Goal: Task Accomplishment & Management: Use online tool/utility

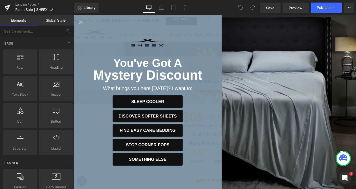
click at [80, 21] on icon "Close popup" at bounding box center [81, 22] width 7 height 7
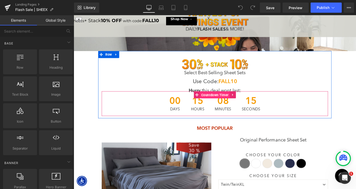
click at [223, 99] on span "Countdown Timer" at bounding box center [228, 103] width 33 height 8
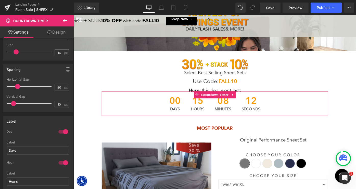
scroll to position [279, 0]
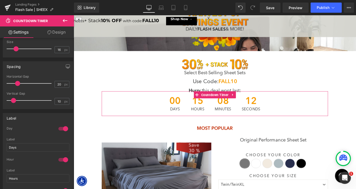
click at [64, 128] on div at bounding box center [63, 129] width 12 height 8
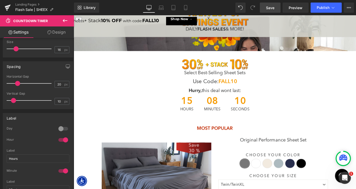
click at [268, 8] on span "Save" at bounding box center [270, 7] width 8 height 5
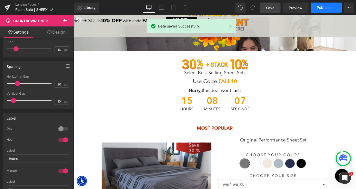
click at [323, 8] on span "Publish" at bounding box center [323, 8] width 13 height 4
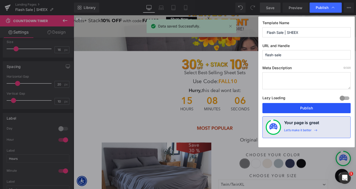
click at [297, 108] on button "Publish" at bounding box center [306, 108] width 88 height 10
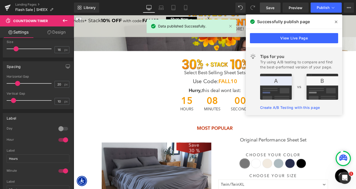
click at [337, 21] on icon at bounding box center [336, 22] width 3 height 4
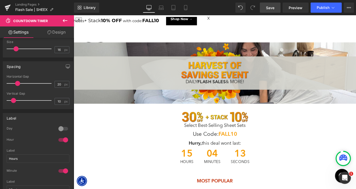
scroll to position [869, 308]
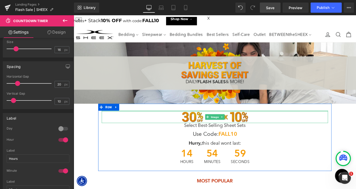
click at [212, 126] on img at bounding box center [228, 127] width 76 height 14
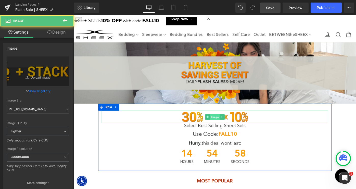
click at [227, 128] on span "Image" at bounding box center [228, 127] width 10 height 6
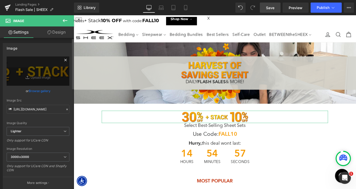
click at [64, 59] on icon at bounding box center [65, 60] width 2 height 2
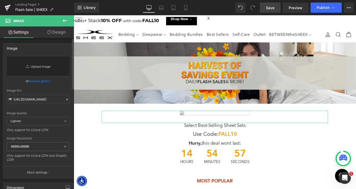
click at [45, 70] on link "Replace Image" at bounding box center [38, 66] width 63 height 19
type input "C:\fakepath\LP-FlashSale-BOGO.png"
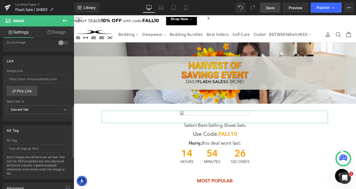
scroll to position [202, 0]
click at [40, 150] on input "text" at bounding box center [38, 148] width 63 height 8
click at [20, 148] on input "Mix & match BOGO FREE" at bounding box center [38, 148] width 63 height 8
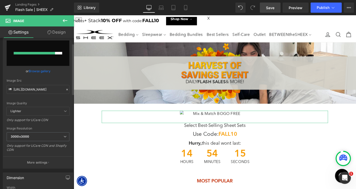
scroll to position [0, 0]
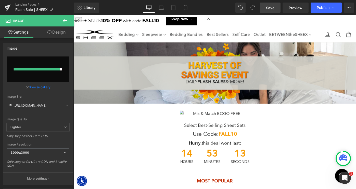
type input "Mix & Match BOGO FREE"
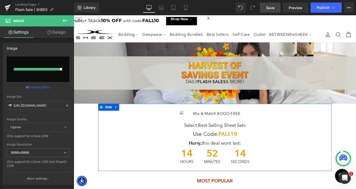
click at [119, 146] on h1 "Use Code: FALL10" at bounding box center [227, 146] width 247 height 8
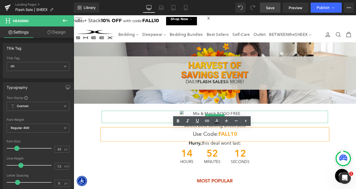
click at [210, 122] on img at bounding box center [228, 127] width 76 height 14
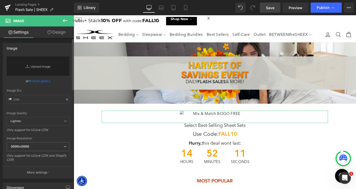
click at [37, 81] on link "Browse gallery" at bounding box center [40, 81] width 22 height 9
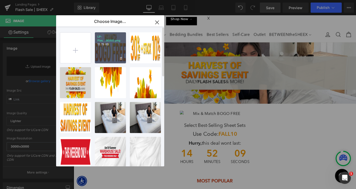
click at [106, 56] on div "LP-Flas...BOGO.png 13.79 KB" at bounding box center [110, 47] width 31 height 31
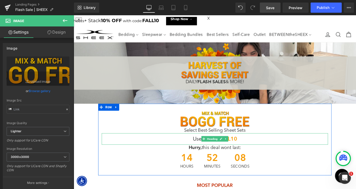
scroll to position [1, 0]
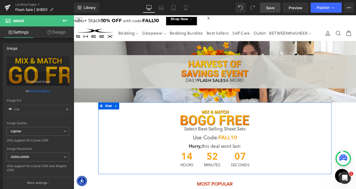
click at [203, 140] on h1 "Select Best-Selling Sheet Sets" at bounding box center [227, 140] width 247 height 6
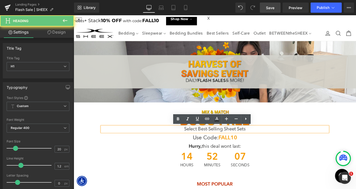
click at [203, 140] on h1 "Select Best-Selling Sheet Sets" at bounding box center [227, 140] width 247 height 6
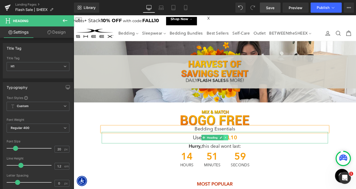
click at [239, 149] on icon at bounding box center [239, 150] width 1 height 2
click at [242, 149] on icon at bounding box center [242, 149] width 3 height 3
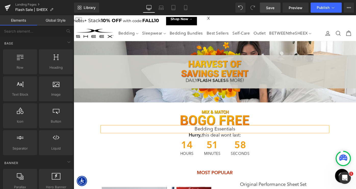
scroll to position [861, 308]
click at [225, 139] on h1 "Bedding Essentials" at bounding box center [227, 140] width 247 height 6
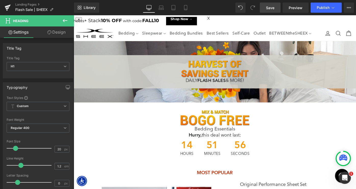
click at [55, 33] on link "Design" at bounding box center [56, 32] width 37 height 11
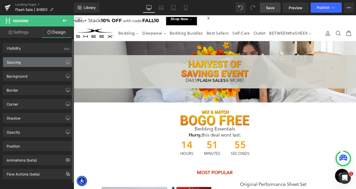
click at [29, 63] on div "Spacing" at bounding box center [38, 62] width 70 height 10
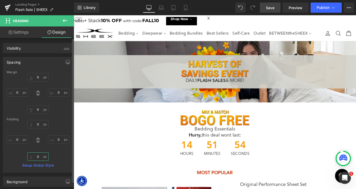
click at [34, 155] on input "0" at bounding box center [37, 157] width 21 height 8
click at [33, 157] on input "0" at bounding box center [37, 157] width 21 height 8
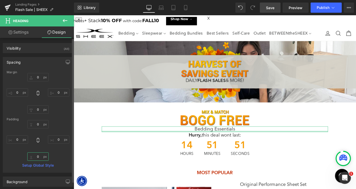
type input "10"
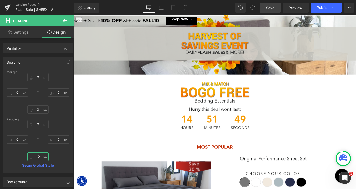
scroll to position [35, 0]
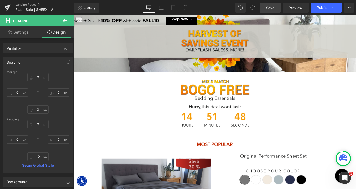
click at [221, 124] on span "51" at bounding box center [225, 127] width 18 height 13
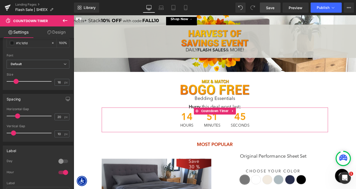
scroll to position [268, 0]
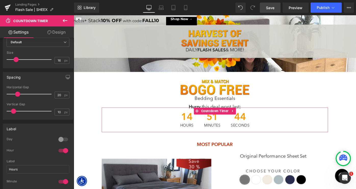
click at [59, 140] on div at bounding box center [63, 140] width 12 height 8
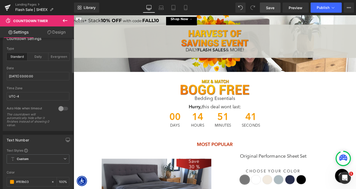
scroll to position [0, 0]
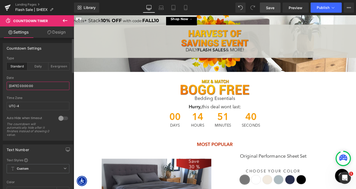
click at [48, 87] on input "[DATE] 03:00:00" at bounding box center [38, 86] width 63 height 8
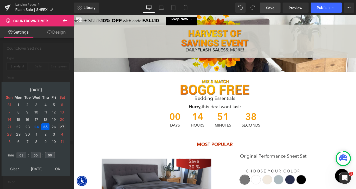
click at [63, 128] on td "27" at bounding box center [62, 127] width 8 height 7
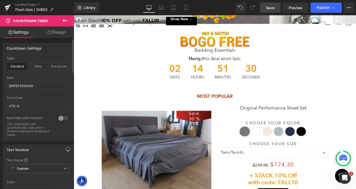
scroll to position [76, 0]
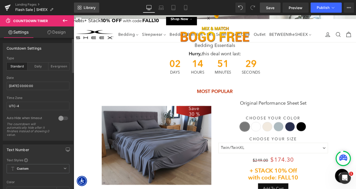
click at [91, 7] on span "Library" at bounding box center [90, 7] width 12 height 5
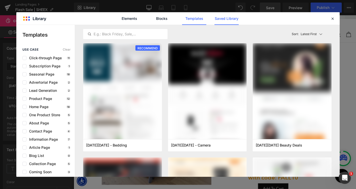
click at [226, 20] on link "Saved Library" at bounding box center [226, 18] width 24 height 13
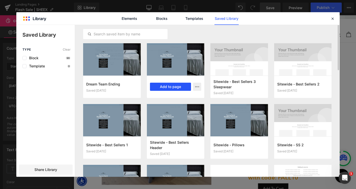
click at [171, 87] on button "Add to page" at bounding box center [170, 87] width 41 height 8
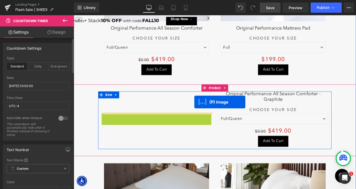
scroll to position [3, 3]
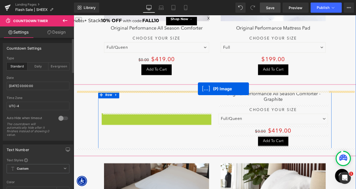
drag, startPoint x: 151, startPoint y: 142, endPoint x: 209, endPoint y: 96, distance: 74.2
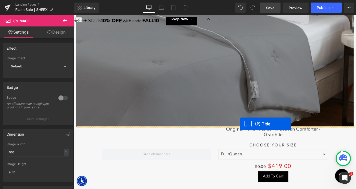
scroll to position [1763, 308]
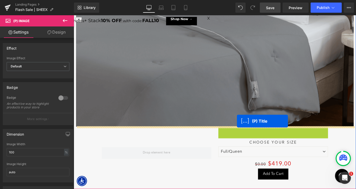
drag, startPoint x: 279, startPoint y: 146, endPoint x: 252, endPoint y: 131, distance: 31.3
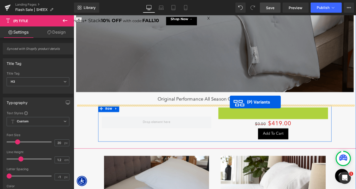
drag, startPoint x: 275, startPoint y: 127, endPoint x: 244, endPoint y: 110, distance: 34.9
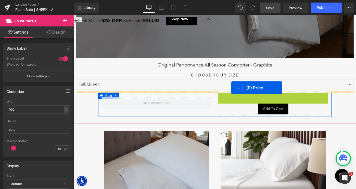
drag, startPoint x: 287, startPoint y: 103, endPoint x: 246, endPoint y: 95, distance: 41.8
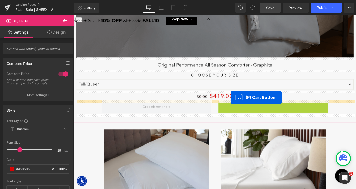
drag, startPoint x: 273, startPoint y: 115, endPoint x: 223, endPoint y: 103, distance: 52.1
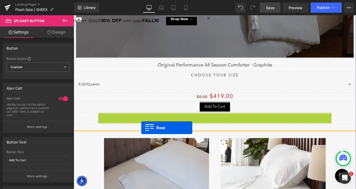
drag, startPoint x: 106, startPoint y: 124, endPoint x: 148, endPoint y: 138, distance: 44.1
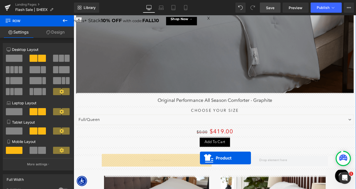
drag, startPoint x: 292, startPoint y: 97, endPoint x: 212, endPoint y: 172, distance: 109.3
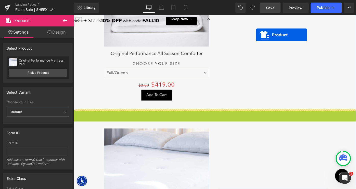
drag, startPoint x: 217, startPoint y: 111, endPoint x: 250, endPoint y: 3, distance: 113.5
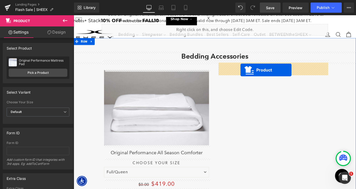
click at [256, 74] on span at bounding box center [292, 74] width 120 height 13
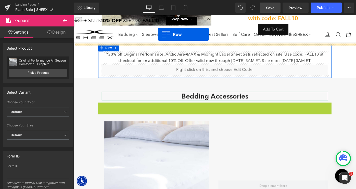
drag, startPoint x: 104, startPoint y: 104, endPoint x: 152, endPoint y: 93, distance: 49.4
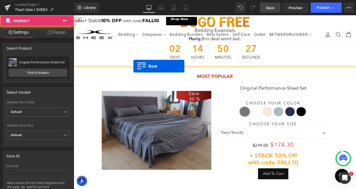
click at [139, 71] on div "MOST POPULAR Heading Save 30 % (P) Image Original Performance Sheet Set" at bounding box center [228, 138] width 308 height 134
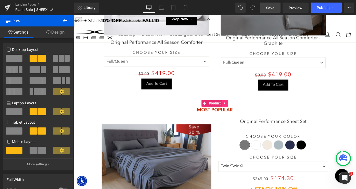
click at [240, 110] on icon at bounding box center [239, 112] width 4 height 4
click at [243, 110] on icon at bounding box center [243, 112] width 4 height 4
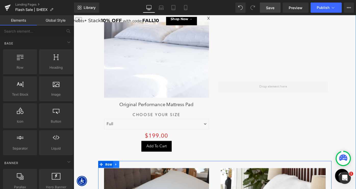
click at [120, 178] on icon at bounding box center [119, 179] width 1 height 2
click at [132, 178] on icon at bounding box center [134, 179] width 4 height 4
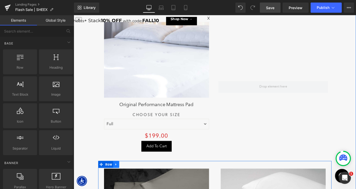
click at [122, 179] on icon at bounding box center [120, 179] width 4 height 4
click at [133, 177] on icon at bounding box center [134, 179] width 4 height 4
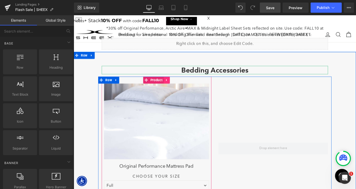
click at [176, 85] on icon at bounding box center [176, 86] width 4 height 4
click at [171, 85] on icon at bounding box center [172, 86] width 4 height 4
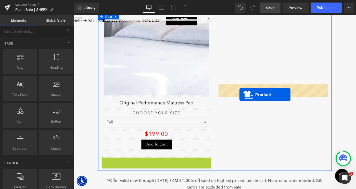
drag, startPoint x: 154, startPoint y: 147, endPoint x: 255, endPoint y: 102, distance: 109.7
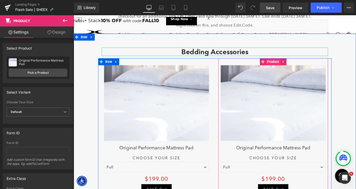
click at [288, 65] on span "Product" at bounding box center [292, 66] width 16 height 8
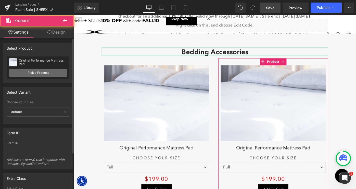
click at [31, 73] on link "Pick a Product" at bounding box center [38, 73] width 59 height 8
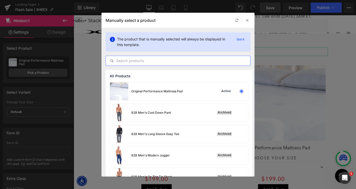
click at [154, 60] on input "text" at bounding box center [178, 61] width 144 height 6
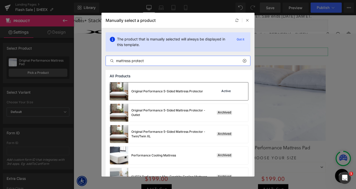
type input "mattress protect"
click at [153, 94] on div "Original Performance 5-Sided Mattress Protector" at bounding box center [156, 92] width 93 height 18
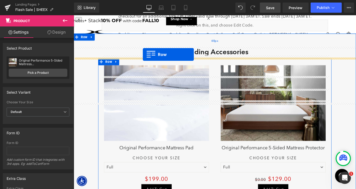
scroll to position [2, 3]
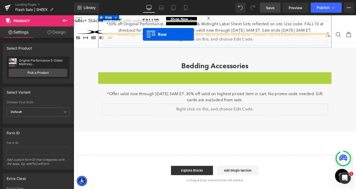
drag, startPoint x: 103, startPoint y: 66, endPoint x: 129, endPoint y: -14, distance: 83.4
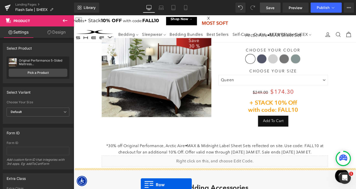
scroll to position [478, 0]
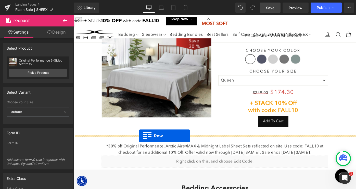
click at [145, 148] on div "*30% off Original Performance, Arctic Aire•MAX & Midnight Label Sheet Sets refl…" at bounding box center [227, 166] width 255 height 37
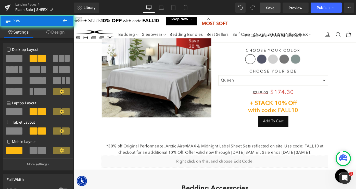
scroll to position [3, 3]
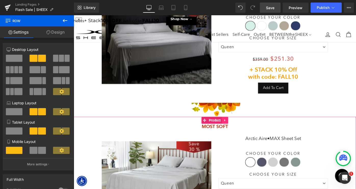
click at [240, 128] on icon at bounding box center [239, 130] width 4 height 4
click at [243, 130] on icon at bounding box center [243, 130] width 4 height 4
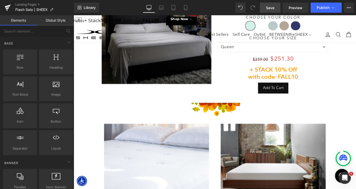
scroll to position [2, 3]
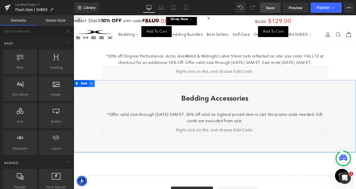
click at [94, 90] on icon at bounding box center [94, 90] width 4 height 4
click at [105, 89] on icon at bounding box center [107, 90] width 4 height 4
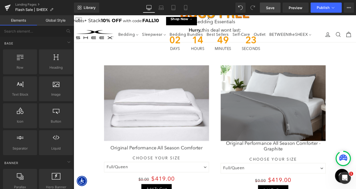
scroll to position [121, 0]
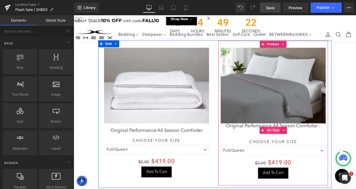
click at [290, 141] on span "(P) Title" at bounding box center [291, 141] width 17 height 8
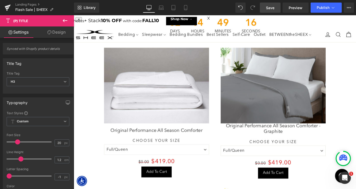
click at [58, 29] on link "Design" at bounding box center [56, 32] width 37 height 11
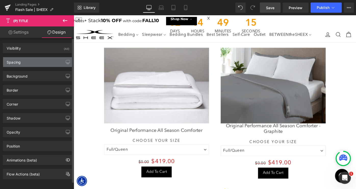
click at [34, 62] on div "Spacing" at bounding box center [38, 62] width 70 height 10
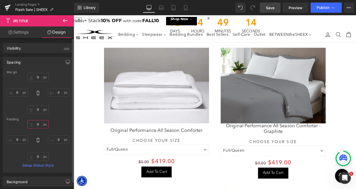
click at [34, 124] on input "0" at bounding box center [37, 124] width 21 height 8
click at [35, 126] on input "0" at bounding box center [37, 124] width 21 height 8
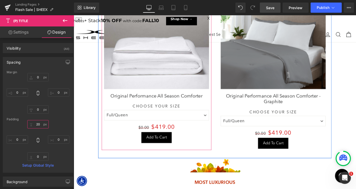
scroll to position [170, 0]
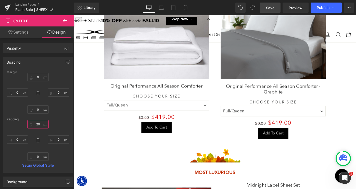
type input "20"
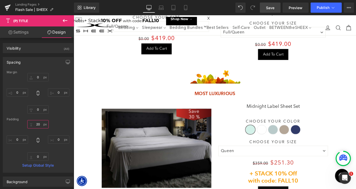
scroll to position [261, 0]
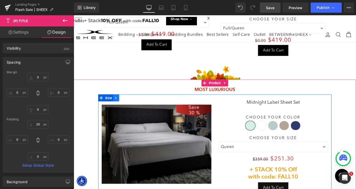
click at [120, 106] on icon at bounding box center [120, 106] width 4 height 4
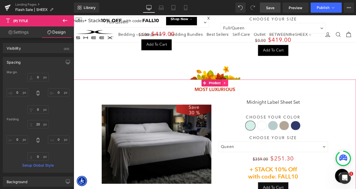
click at [239, 89] on icon at bounding box center [238, 89] width 1 height 2
click at [242, 89] on icon at bounding box center [243, 90] width 4 height 4
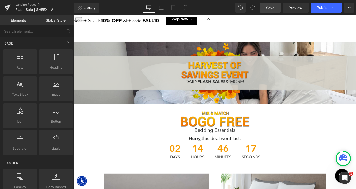
scroll to position [788, 308]
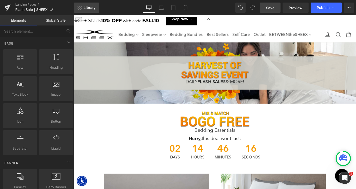
click at [87, 8] on span "Library" at bounding box center [90, 7] width 12 height 5
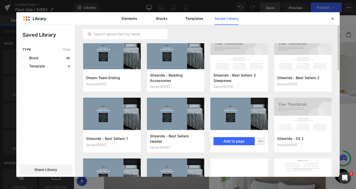
scroll to position [5, 0]
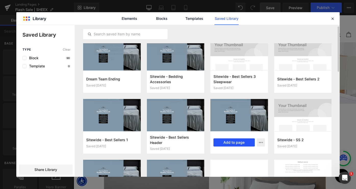
click at [226, 142] on button "Add to page" at bounding box center [233, 143] width 41 height 8
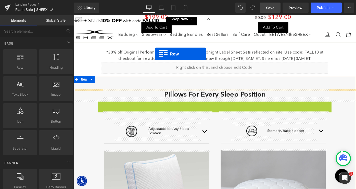
scroll to position [1023, 308]
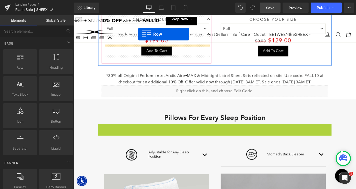
drag, startPoint x: 103, startPoint y: 112, endPoint x: 134, endPoint y: 4, distance: 111.9
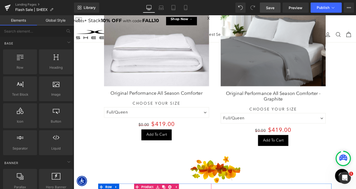
scroll to position [215, 0]
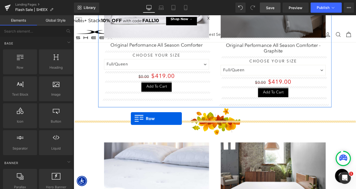
click at [136, 128] on div at bounding box center [228, 124] width 308 height 16
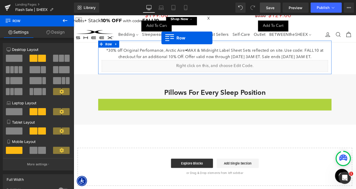
scroll to position [1024, 308]
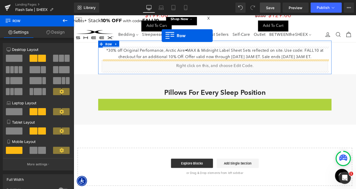
drag, startPoint x: 105, startPoint y: 105, endPoint x: 156, endPoint y: -14, distance: 128.9
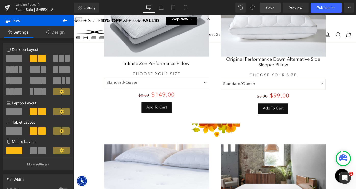
scroll to position [425, 0]
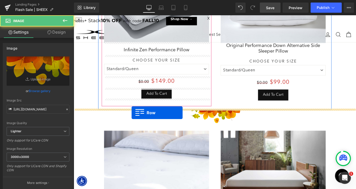
click at [137, 122] on div at bounding box center [228, 127] width 308 height 16
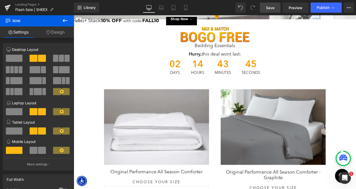
scroll to position [1209, 308]
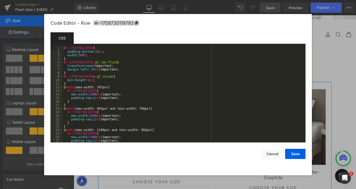
click at [98, 0] on div "Row You are previewing how the will restyle your page. You can not edit Element…" at bounding box center [178, 0] width 356 height 0
click at [132, 22] on span "#r-1758730119793" at bounding box center [116, 22] width 46 height 5
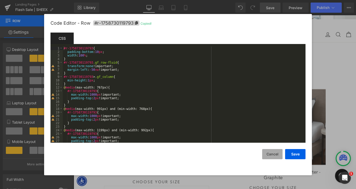
click at [270, 154] on button "Cancel" at bounding box center [272, 154] width 20 height 10
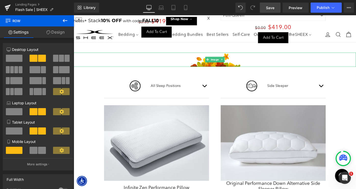
scroll to position [274, 0]
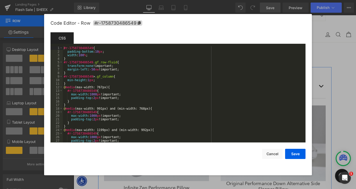
click at [103, 0] on div "Row You are previewing how the will restyle your page. You can not edit Element…" at bounding box center [178, 0] width 356 height 0
click at [130, 24] on span "#r-1758730486549" at bounding box center [117, 22] width 49 height 5
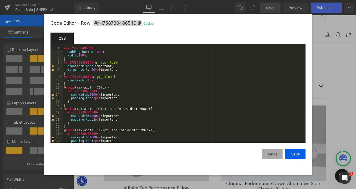
click at [272, 158] on button "Cancel" at bounding box center [272, 154] width 20 height 10
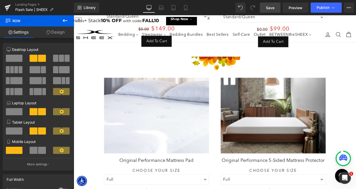
scroll to position [656, 0]
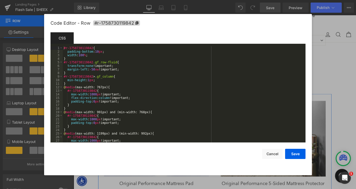
click at [99, 0] on div "Row You are previewing how the will restyle your page. You can not edit Element…" at bounding box center [178, 0] width 356 height 0
click at [124, 22] on span "#r-1758730119842" at bounding box center [116, 22] width 47 height 5
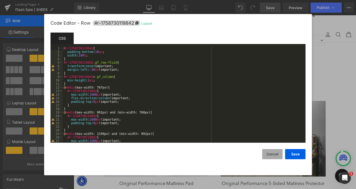
click at [270, 158] on button "Cancel" at bounding box center [272, 154] width 20 height 10
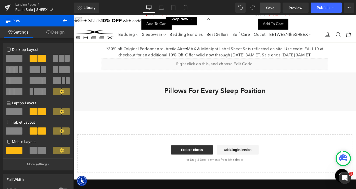
scroll to position [873, 0]
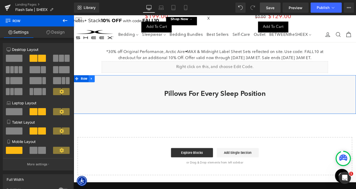
click at [92, 84] on icon at bounding box center [94, 85] width 4 height 4
click at [105, 83] on link at bounding box center [106, 85] width 7 height 8
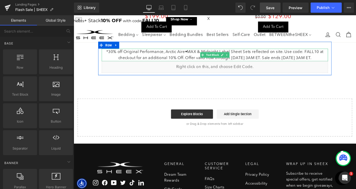
scroll to position [1166, 308]
click at [136, 25] on html "✕ : 30% Off Select Best-Selling Sheets + Stack 10% OFF with code: FALL10 Shop N…" at bounding box center [228, 19] width 308 height 9
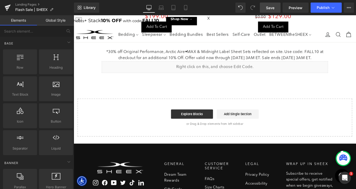
click at [136, 54] on p "*30% off Original Performance, Arctic Aire•MAX & Midnight Label Sheet Sets refl…" at bounding box center [227, 59] width 247 height 14
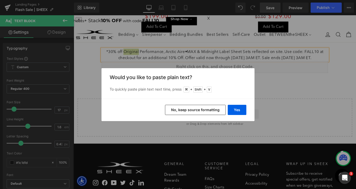
click at [233, 116] on div "Yes No, keep source formatting" at bounding box center [177, 110] width 153 height 22
click at [237, 112] on button "Yes" at bounding box center [237, 110] width 19 height 10
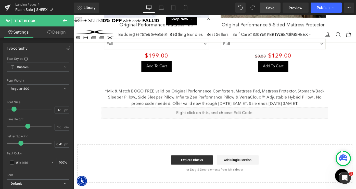
scroll to position [828, 0]
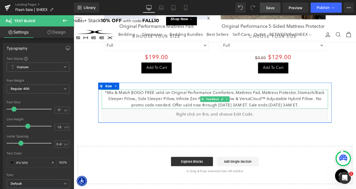
click at [142, 106] on p "*Mix & Match BOGO FREE valid on Original Performance Comforters, Mattress Pad, …" at bounding box center [227, 107] width 247 height 21
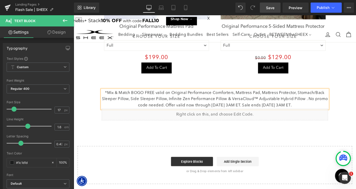
click at [267, 8] on span "Save" at bounding box center [270, 7] width 8 height 5
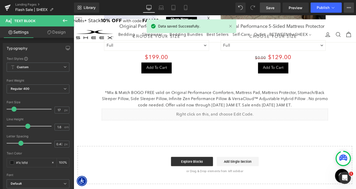
click at [350, 11] on button "View Live Page View with current Template Save Template to Library Schedule Pub…" at bounding box center [349, 8] width 10 height 10
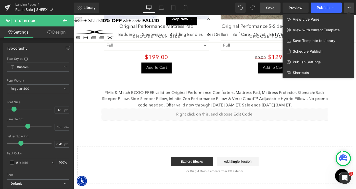
click at [319, 49] on div "Schedule Publish" at bounding box center [317, 51] width 71 height 11
select select
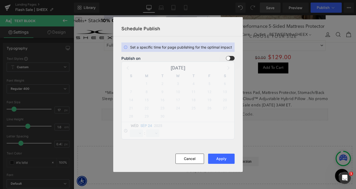
click at [232, 57] on span at bounding box center [230, 58] width 9 height 5
click at [0, 0] on input "checkbox" at bounding box center [0, 0] width 0 height 0
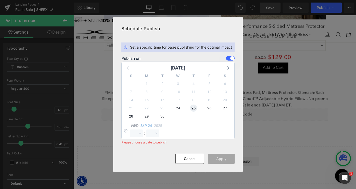
click at [191, 109] on span "25" at bounding box center [193, 108] width 7 height 7
click at [137, 135] on select "00 01 02 03 04 05 06 07 08 09 10 11 12 13 14 15 16 17 18 19 20 21 22 23" at bounding box center [136, 134] width 13 height 8
select select "3"
click at [130, 130] on select "00 01 02 03 04 05 06 07 08 09 10 11 12 13 14 15 16 17 18 19 20 21 22 23" at bounding box center [136, 134] width 13 height 8
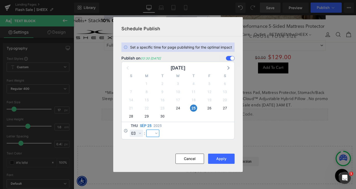
click at [155, 133] on select "00 01 02 03 04 05 06 07 08 09 10 11 12 13 14 15 16 17 18 19 20 21 22 23 24 25 2…" at bounding box center [152, 134] width 13 height 8
select select "0"
click at [146, 130] on select "00 01 02 03 04 05 06 07 08 09 10 11 12 13 14 15 16 17 18 19 20 21 22 23 24 25 2…" at bounding box center [152, 134] width 13 height 8
click at [221, 158] on button "Apply" at bounding box center [221, 159] width 27 height 10
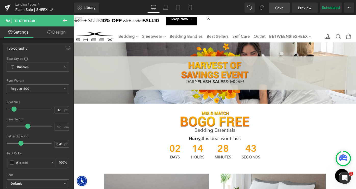
scroll to position [1190, 308]
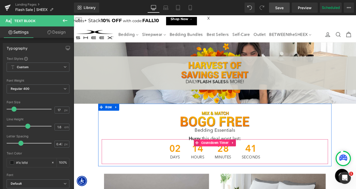
click at [224, 153] on span "Countdown Timer" at bounding box center [228, 155] width 33 height 8
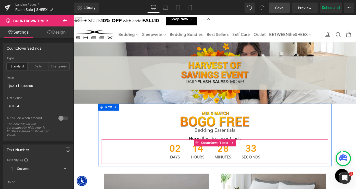
click at [290, 166] on div "02 Days 14 Hours 28 Minutes 33 Seconds" at bounding box center [227, 164] width 247 height 27
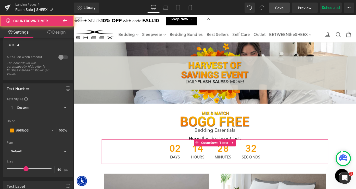
scroll to position [94, 0]
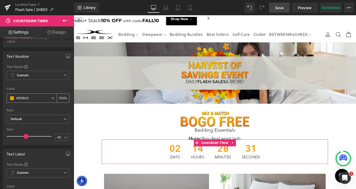
click at [33, 98] on input "#f69b03" at bounding box center [32, 99] width 33 height 6
paste input "d23500"
type input "#d23500"
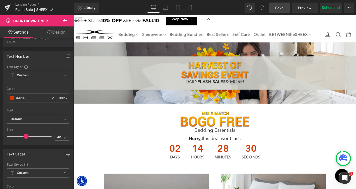
click at [114, 141] on h1 "Bedding Essentials" at bounding box center [227, 141] width 247 height 6
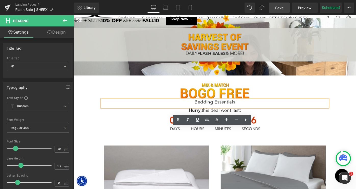
scroll to position [1190, 308]
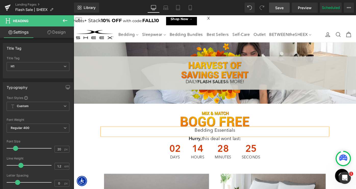
click at [280, 8] on span "Save" at bounding box center [279, 7] width 8 height 5
